Goal: Navigation & Orientation: Find specific page/section

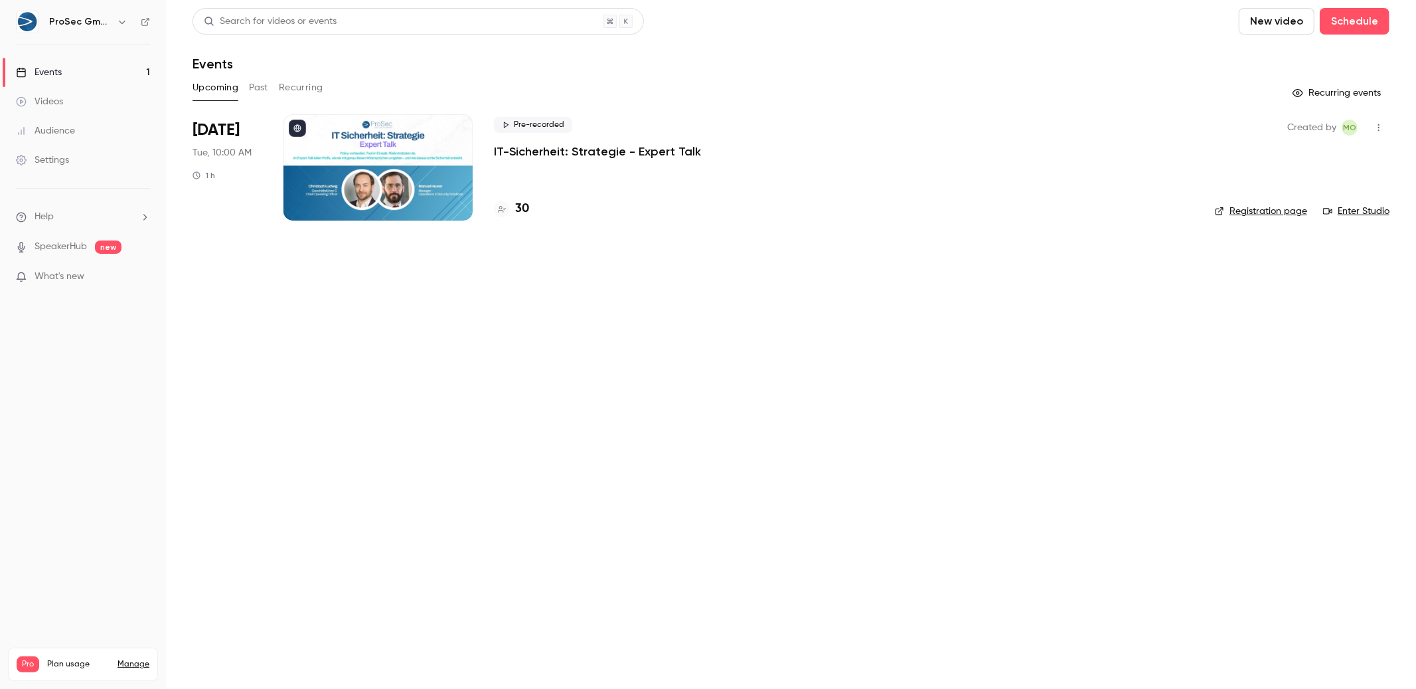
click at [55, 68] on div "Events" at bounding box center [39, 72] width 46 height 13
